Goal: Information Seeking & Learning: Learn about a topic

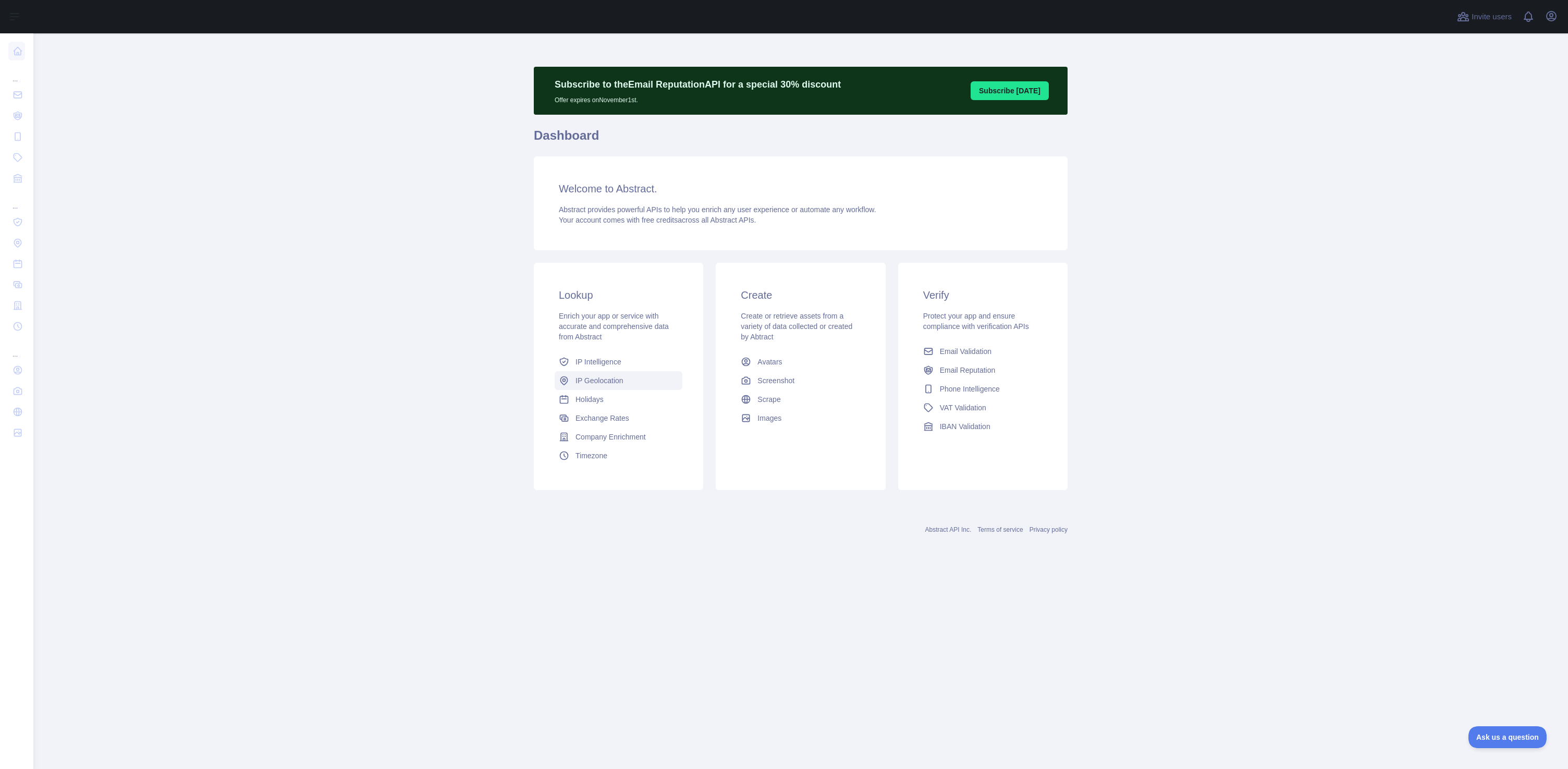
click at [601, 332] on div "Enrich your app or service with accurate and comprehensive data from Abstract" at bounding box center [618, 326] width 119 height 31
click at [591, 381] on span "IP Geolocation" at bounding box center [599, 380] width 48 height 10
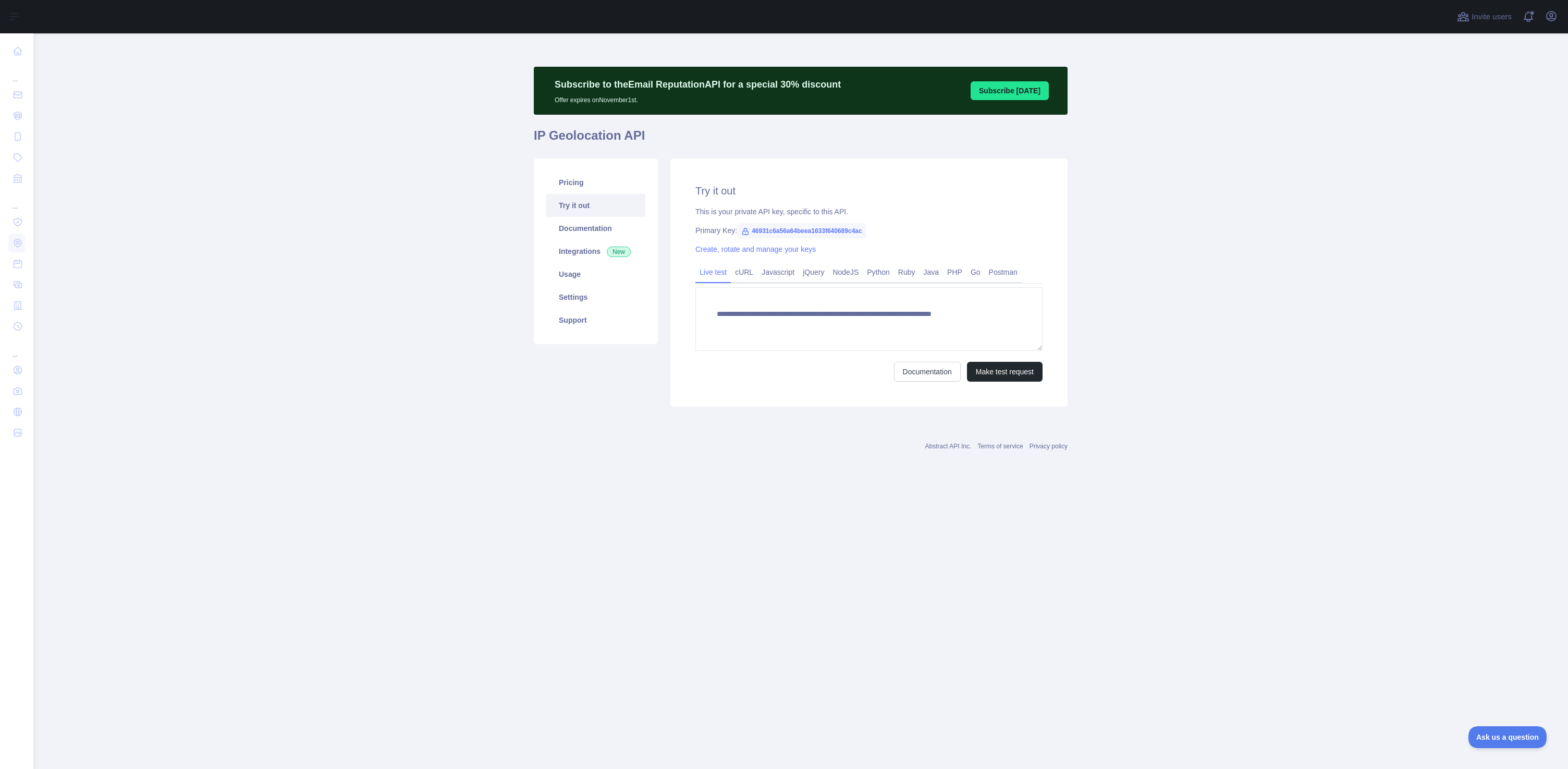
type textarea "**********"
click at [745, 233] on icon at bounding box center [745, 231] width 8 height 8
drag, startPoint x: 752, startPoint y: 230, endPoint x: 879, endPoint y: 230, distance: 127.0
click at [867, 230] on span "46931c6a56a64beea1633f640689c4ac" at bounding box center [801, 230] width 129 height 15
copy span "46931c6a56a64beea1633f640689c4ac"
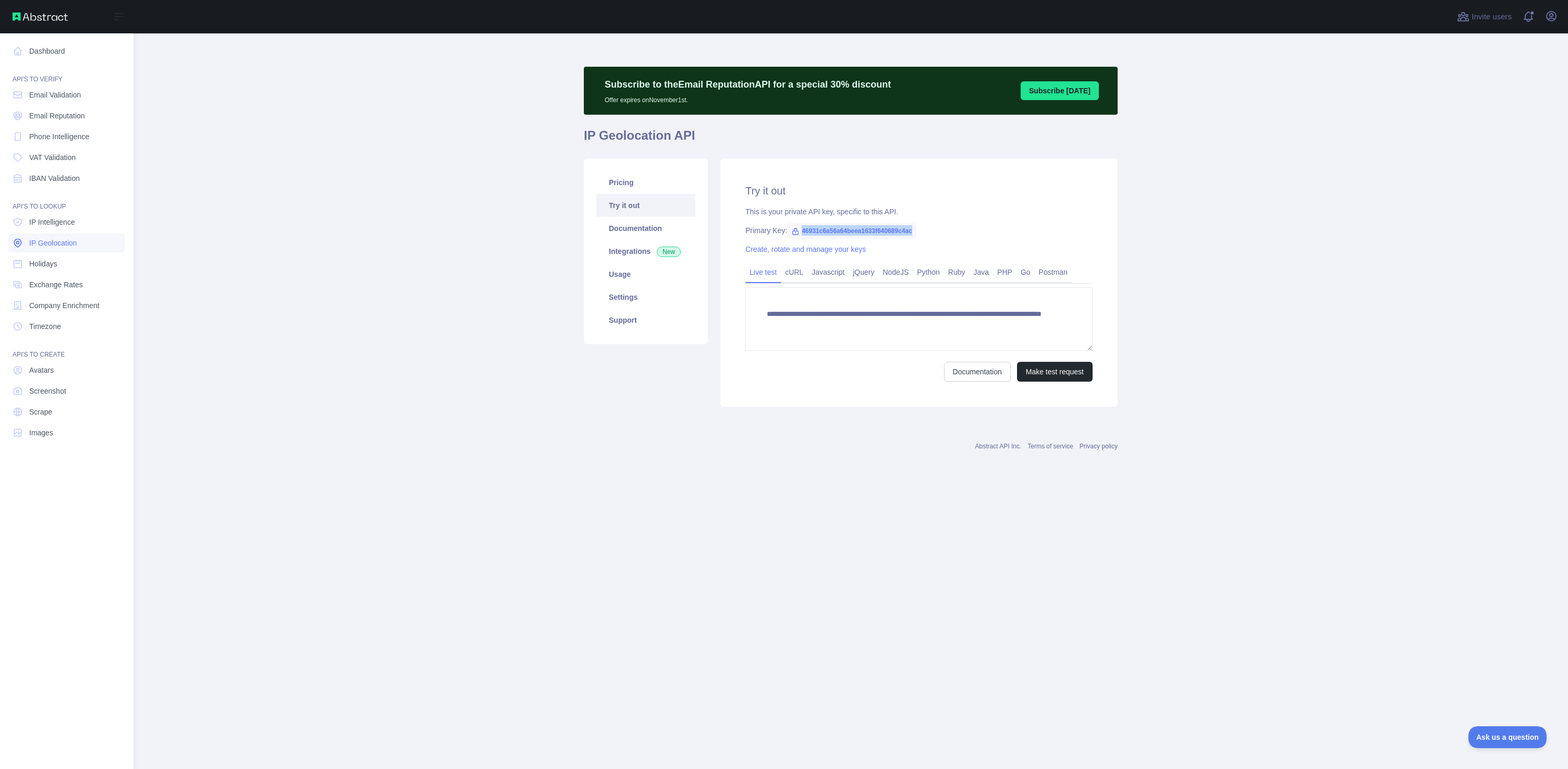
click at [54, 243] on span "IP Geolocation" at bounding box center [53, 242] width 48 height 10
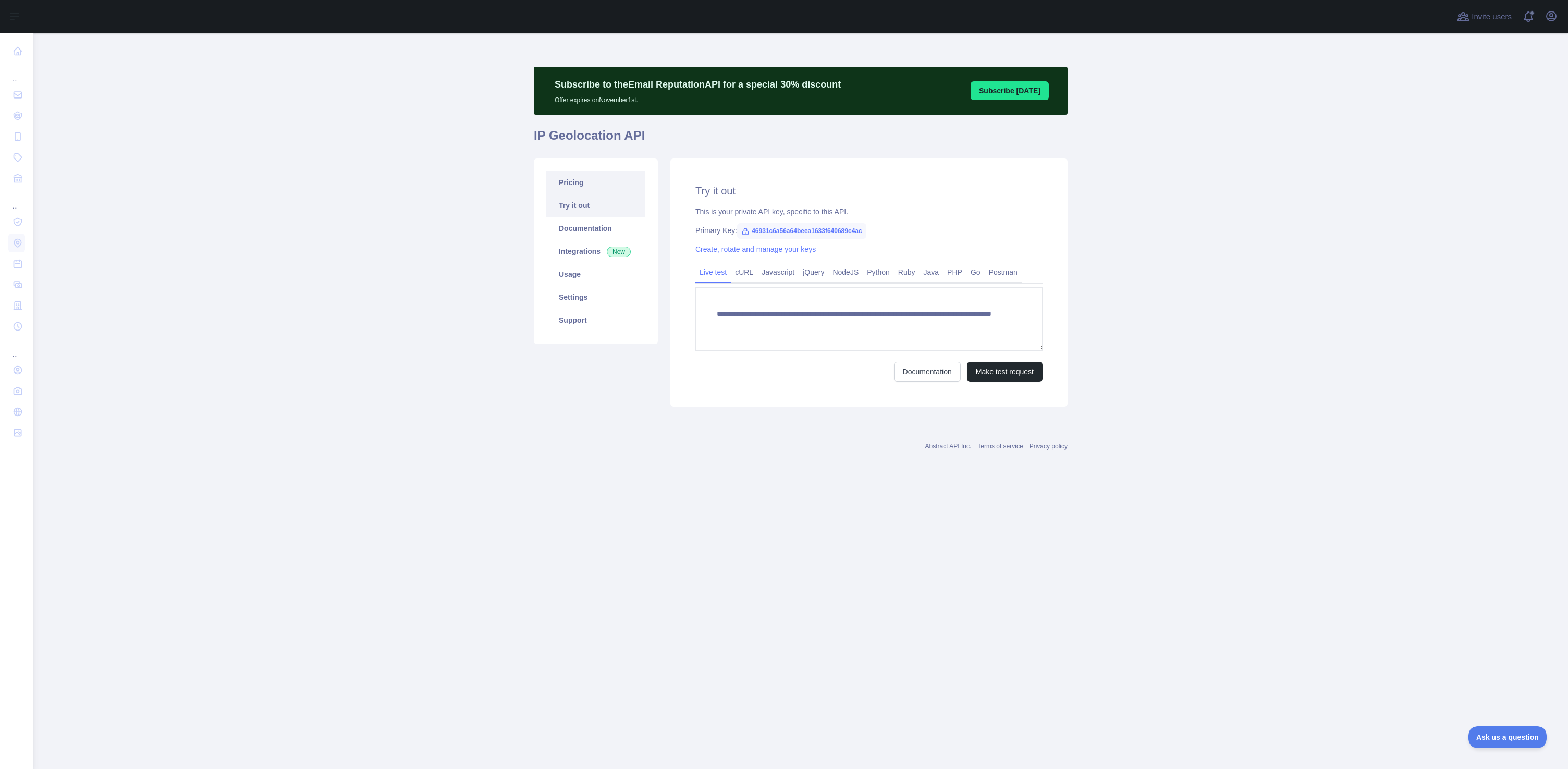
click at [575, 190] on link "Pricing" at bounding box center [596, 182] width 99 height 23
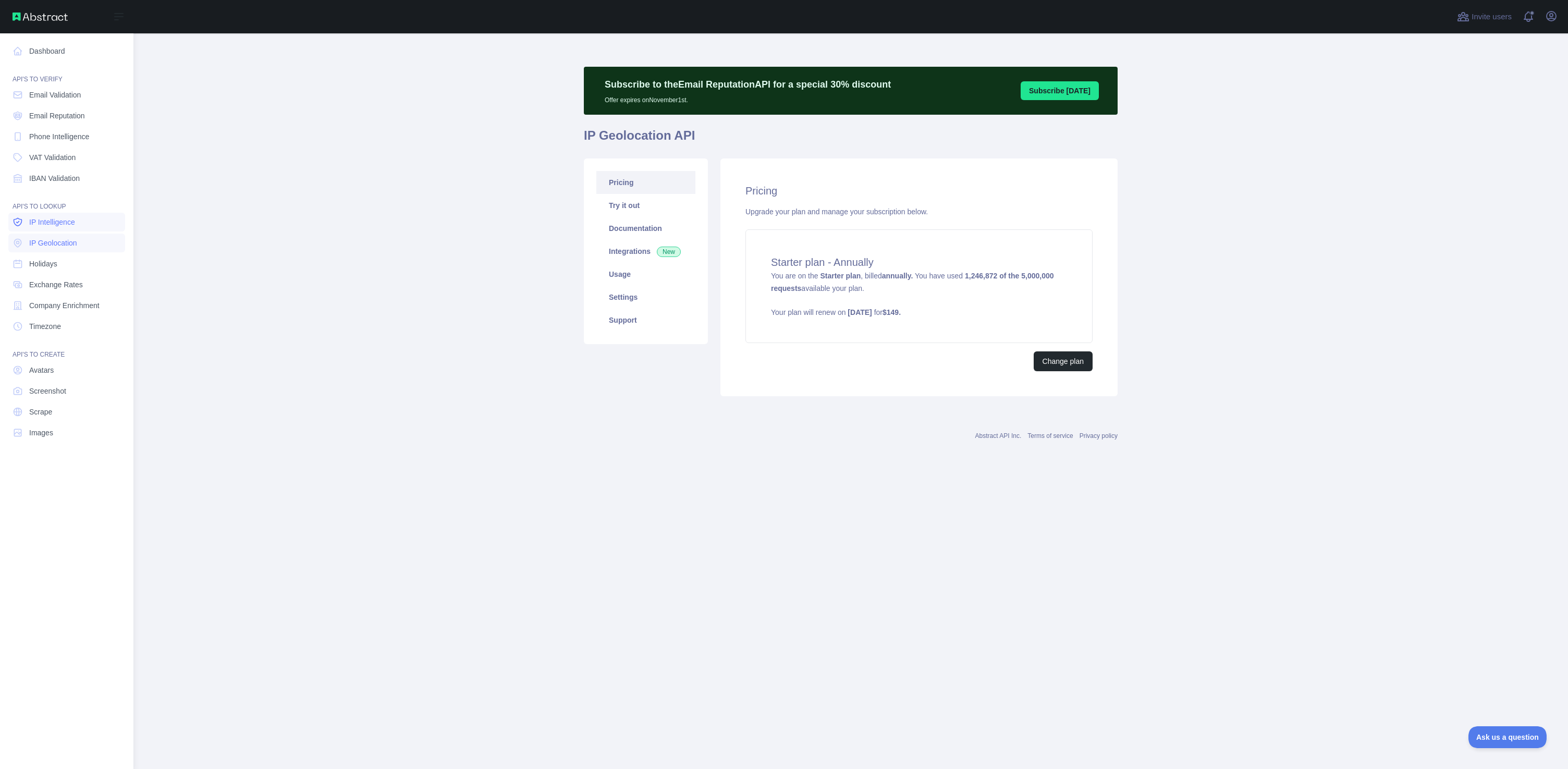
click at [62, 223] on span "IP Intelligence" at bounding box center [52, 222] width 46 height 10
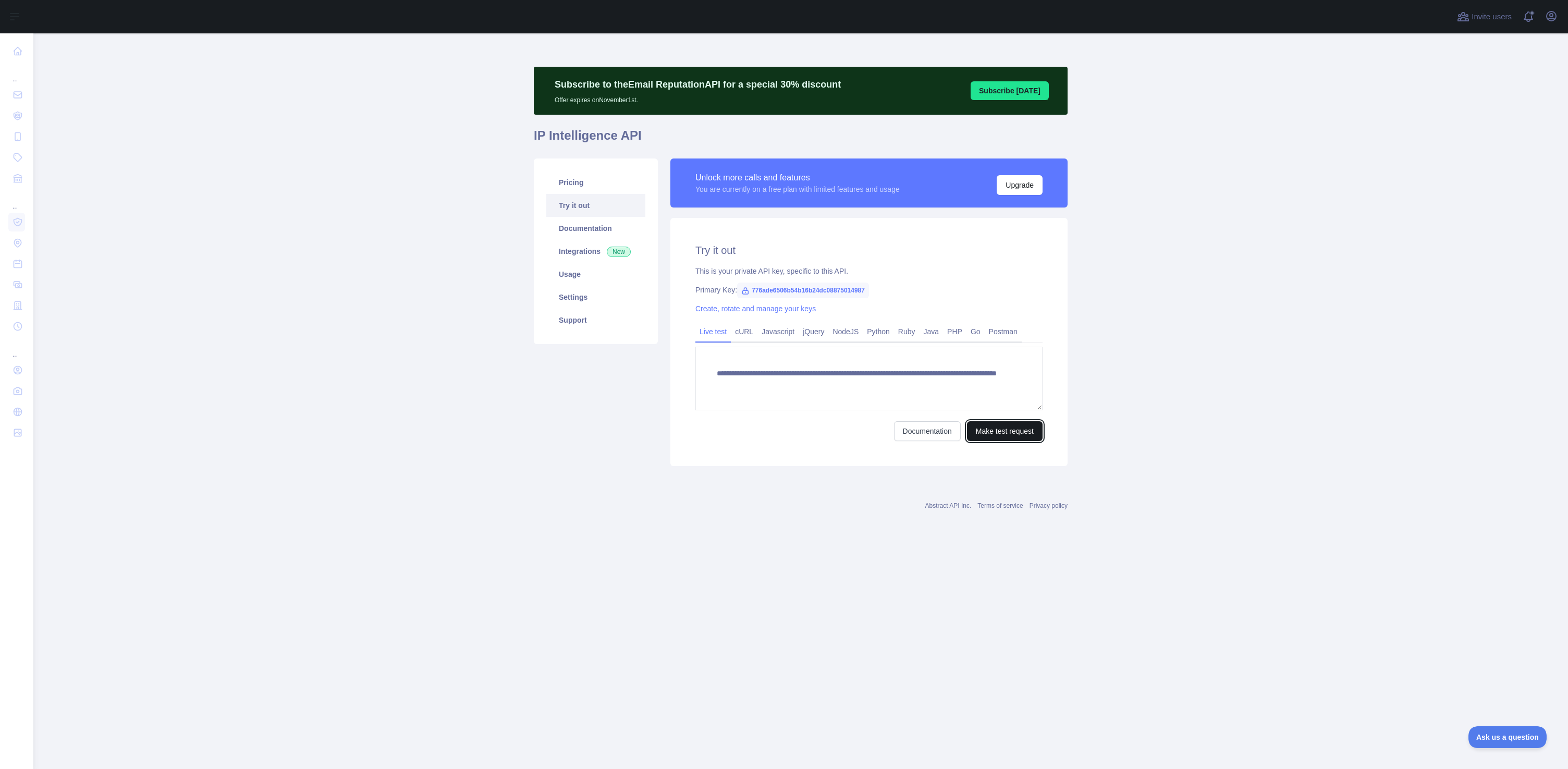
click at [1011, 432] on button "Make test request" at bounding box center [1005, 431] width 75 height 20
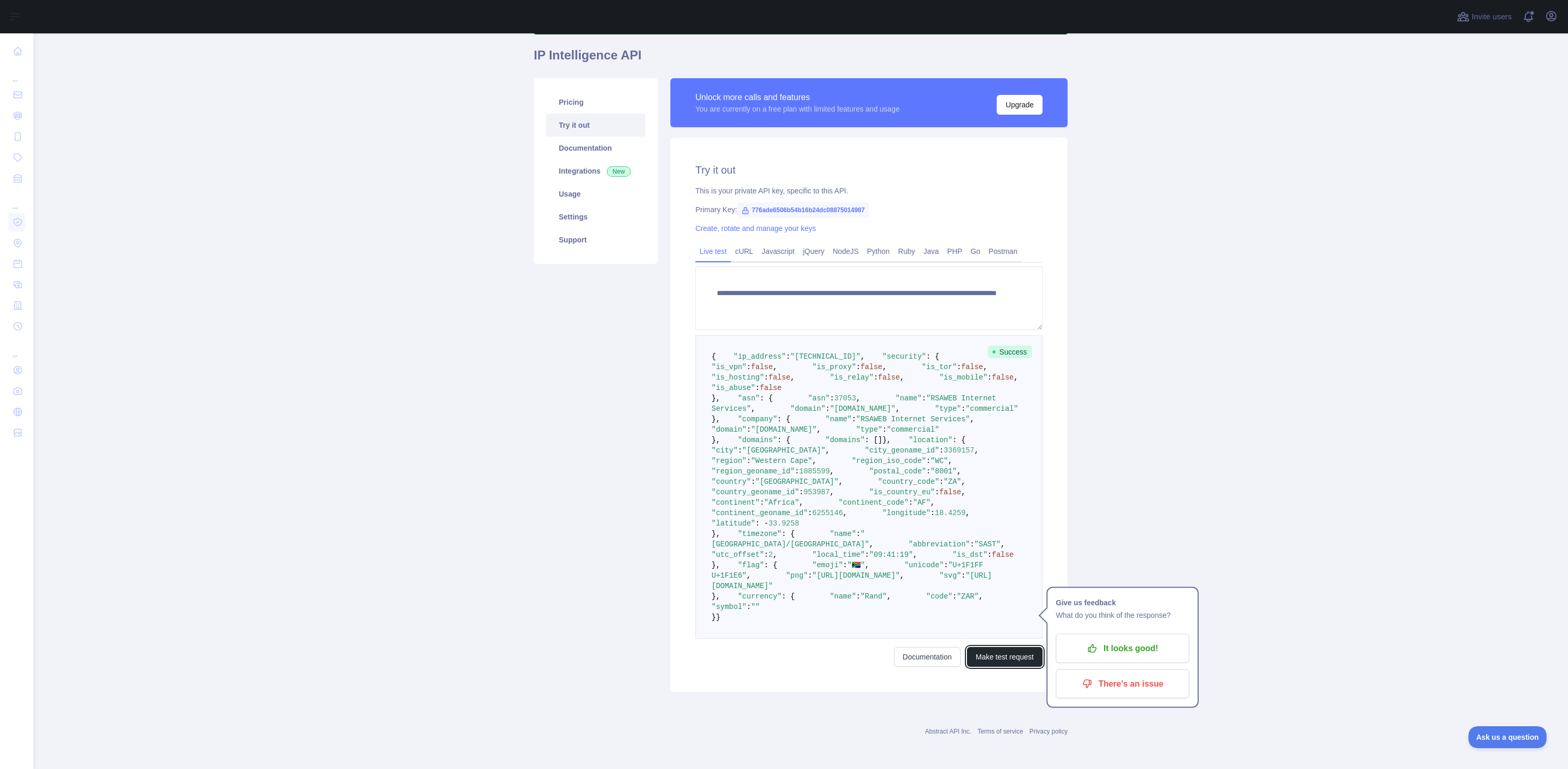
scroll to position [449, 0]
click at [1118, 640] on p "It looks good!" at bounding box center [1122, 648] width 118 height 17
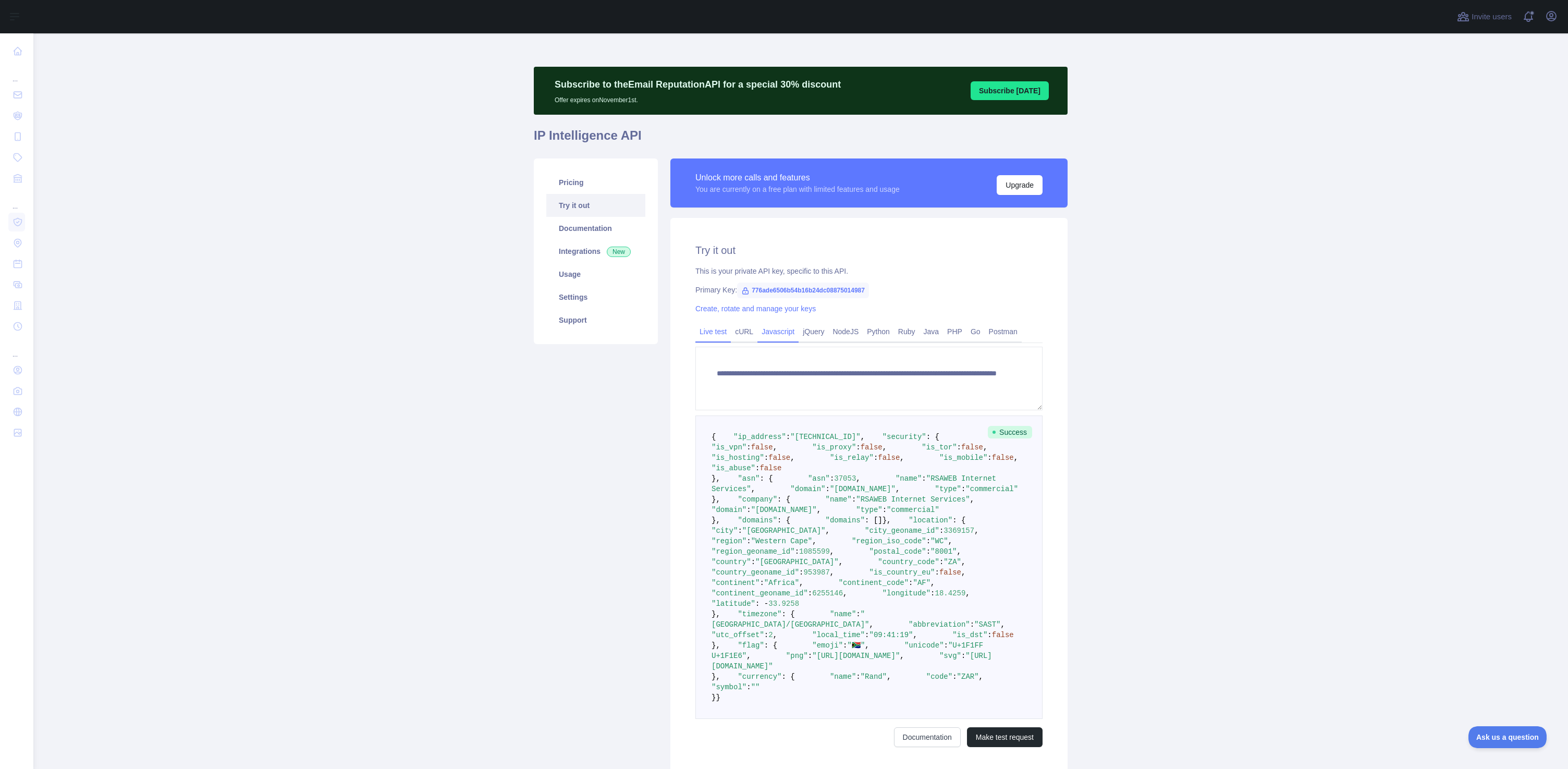
click at [775, 334] on link "Javascript" at bounding box center [778, 332] width 41 height 17
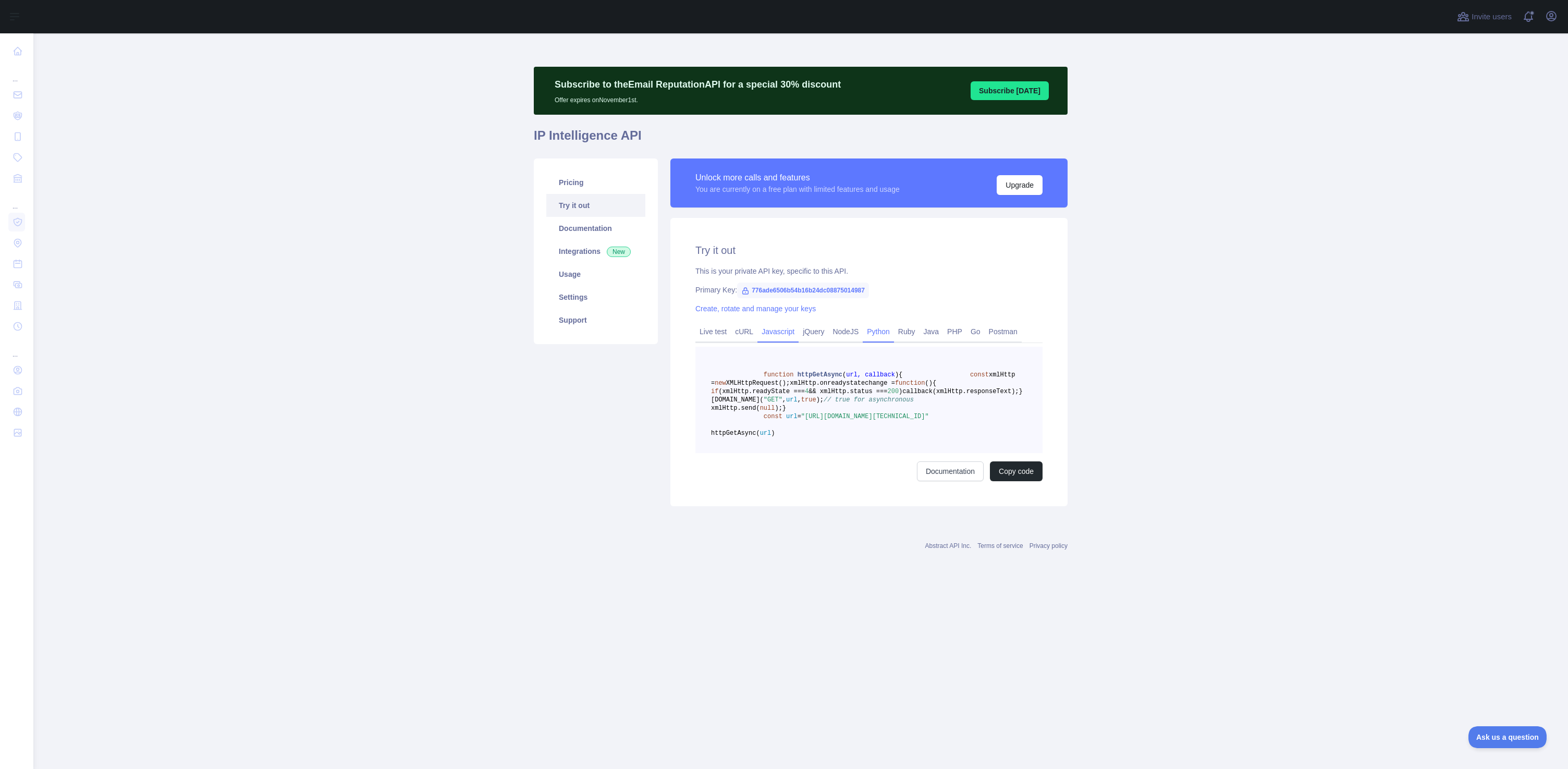
click at [885, 334] on link "Python" at bounding box center [878, 332] width 31 height 17
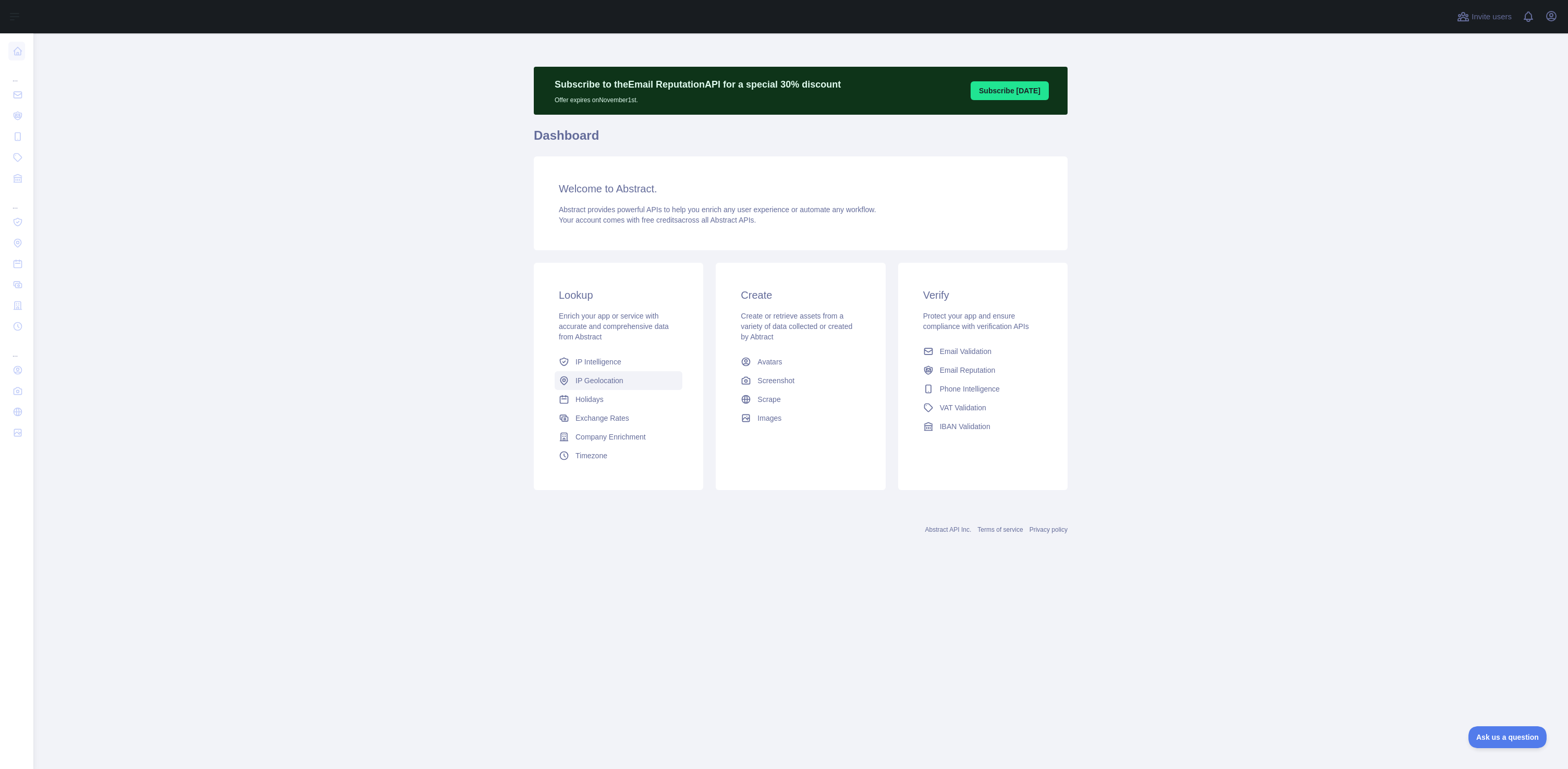
click at [608, 382] on span "IP Geolocation" at bounding box center [599, 380] width 48 height 10
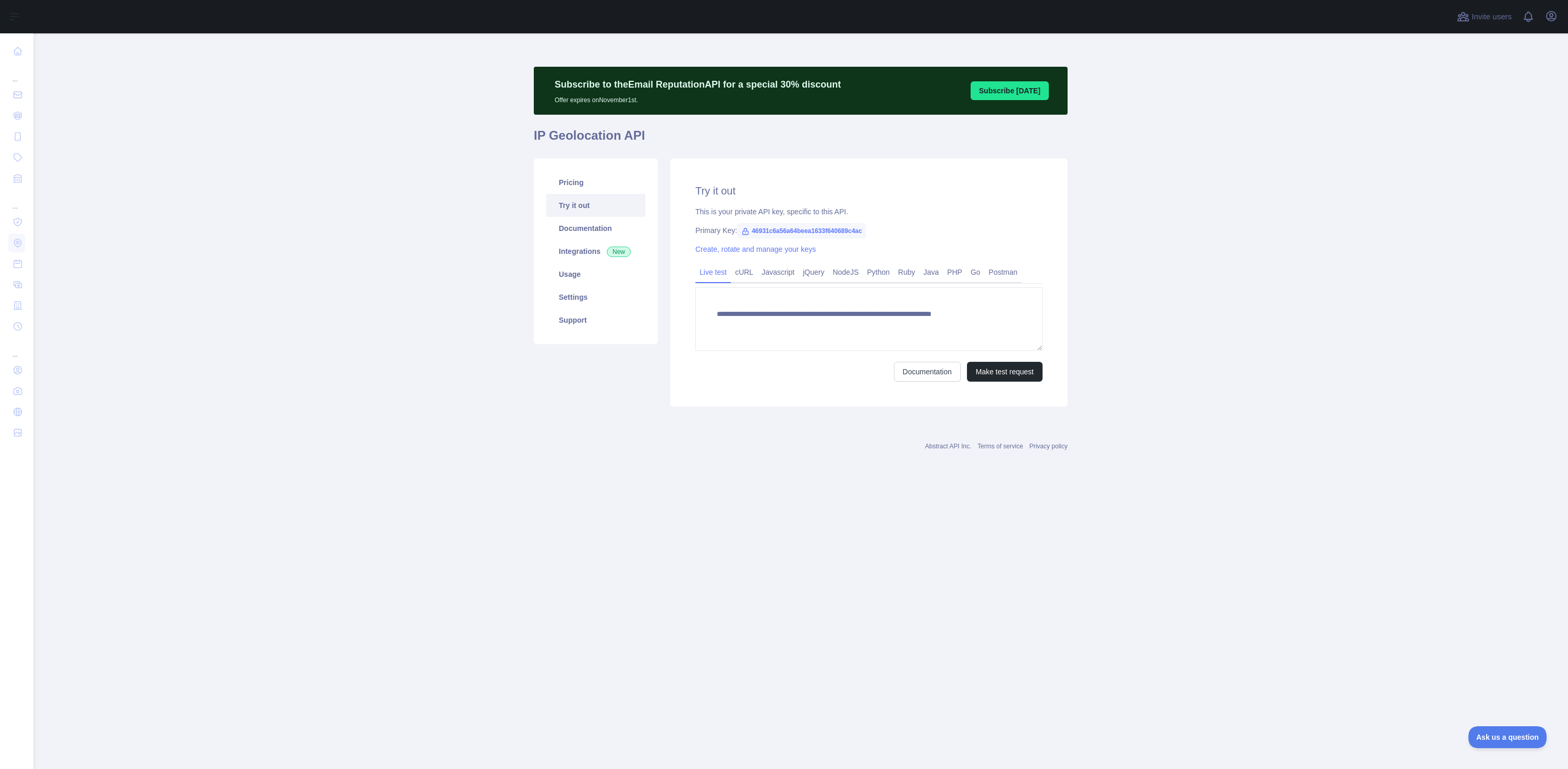
type textarea "**********"
click at [575, 184] on link "Pricing" at bounding box center [596, 182] width 99 height 23
